Goal: Contribute content: Add original content to the website for others to see

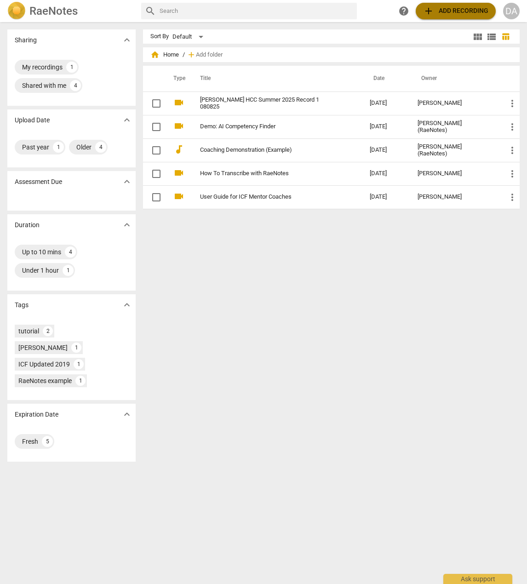
click at [465, 10] on span "add Add recording" at bounding box center [455, 11] width 65 height 11
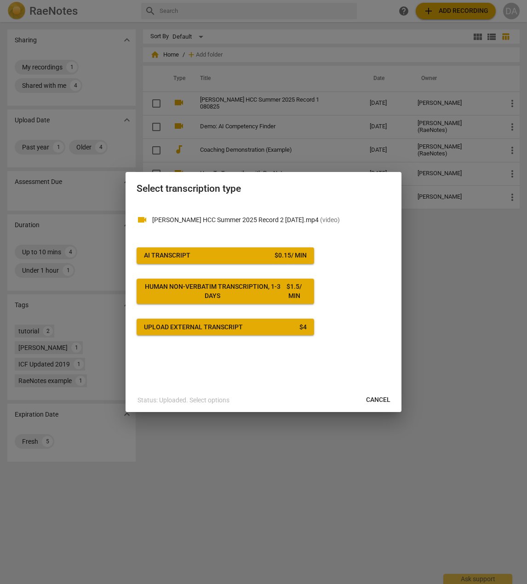
click at [201, 329] on div "Upload external transcript" at bounding box center [193, 327] width 99 height 9
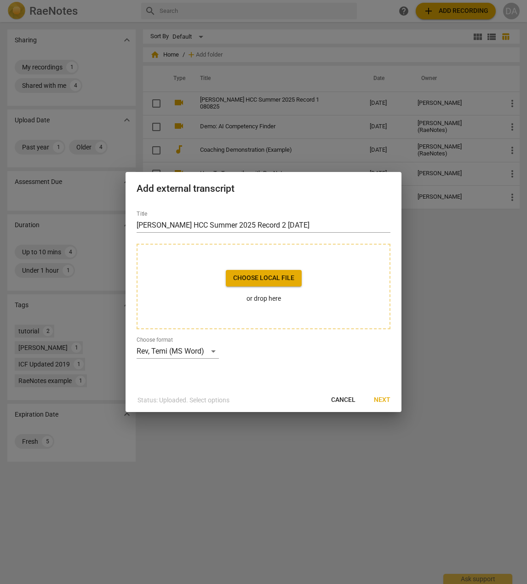
click at [347, 399] on span "Cancel" at bounding box center [343, 400] width 24 height 9
click at [388, 401] on span "Next" at bounding box center [382, 400] width 17 height 9
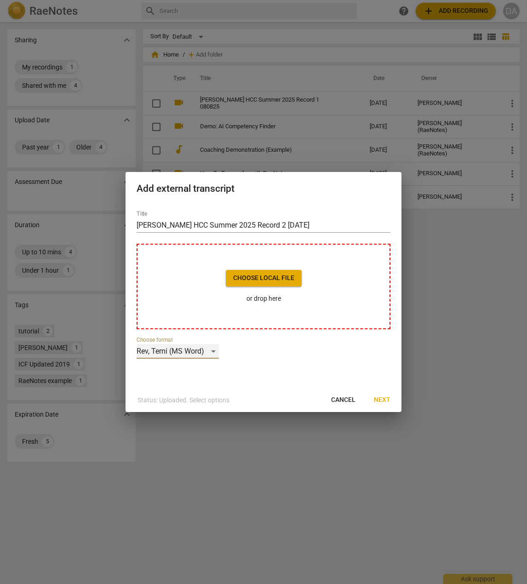
click at [196, 351] on div "Rev, Temi (MS Word)" at bounding box center [178, 351] width 82 height 15
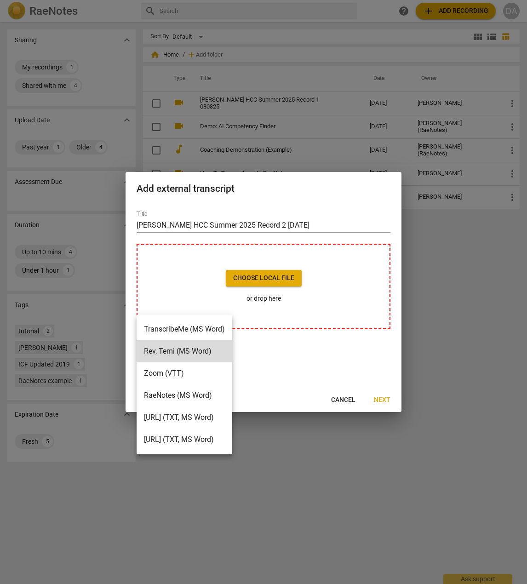
click at [347, 399] on div at bounding box center [263, 292] width 527 height 584
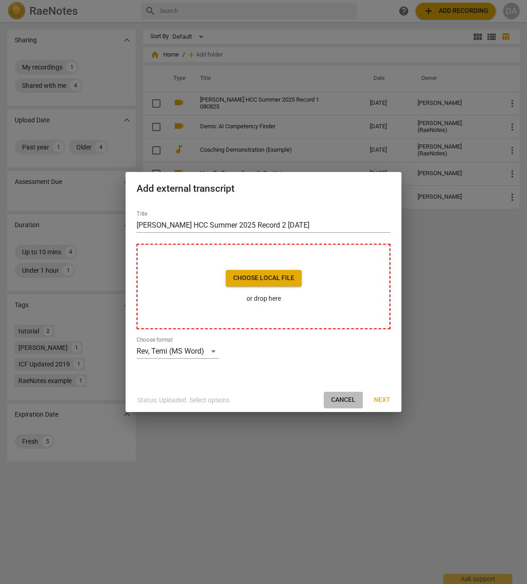
click at [343, 400] on span "Cancel" at bounding box center [343, 400] width 24 height 9
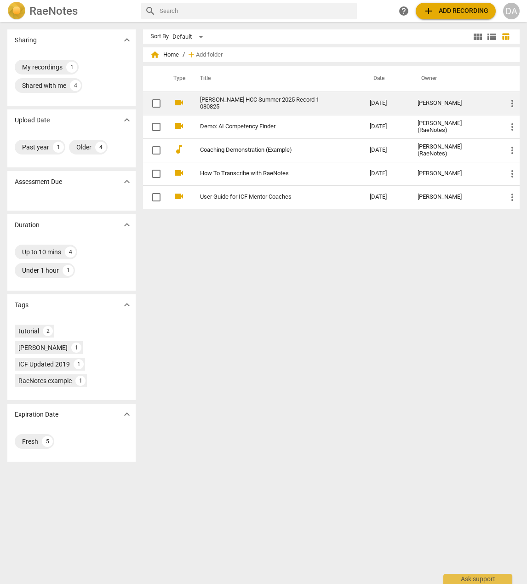
click at [512, 101] on span "more_vert" at bounding box center [512, 103] width 11 height 11
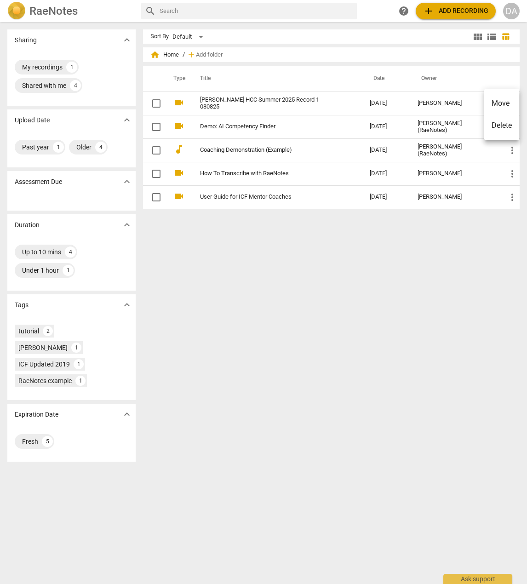
click at [457, 290] on div at bounding box center [263, 292] width 527 height 584
click at [464, 9] on span "add Add recording" at bounding box center [455, 11] width 65 height 11
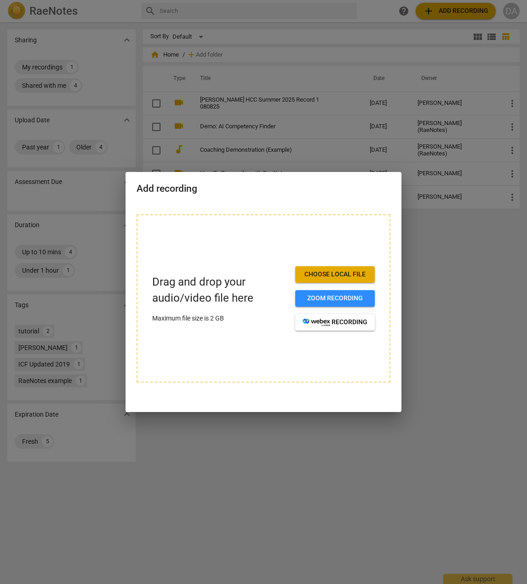
click at [336, 276] on span "Choose local file" at bounding box center [335, 274] width 65 height 9
